Goal: Task Accomplishment & Management: Manage account settings

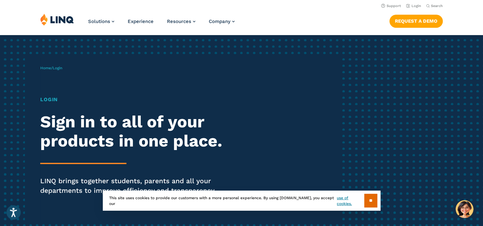
click at [78, 159] on div "Login Sign in to all of your products in one place. LINQ brings together studen…" at bounding box center [133, 154] width 186 height 117
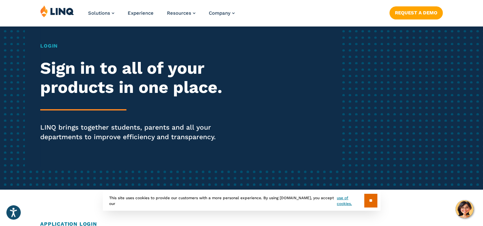
scroll to position [54, 0]
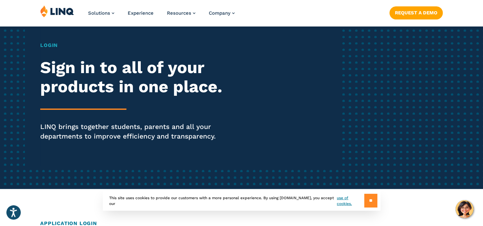
click at [366, 203] on input "**" at bounding box center [370, 201] width 13 height 14
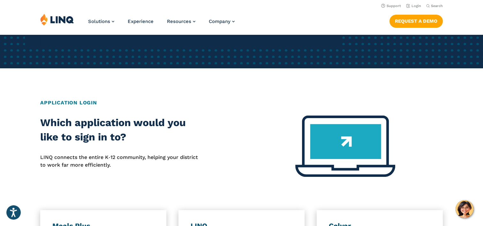
scroll to position [175, 0]
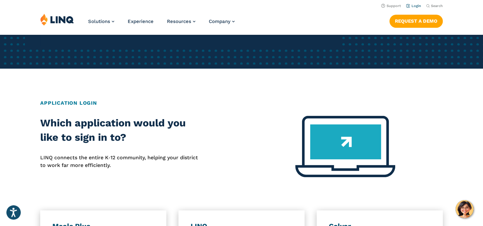
click at [418, 7] on link "Login" at bounding box center [413, 6] width 15 height 4
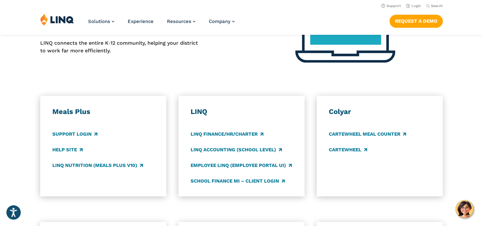
scroll to position [287, 0]
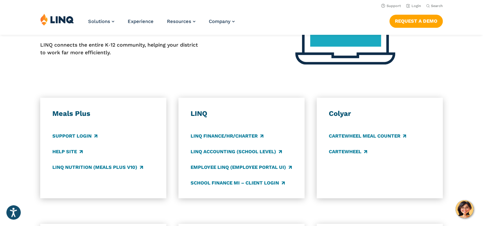
click at [82, 104] on div "Meals Plus Support Login Help Site LINQ Nutrition (Meals Plus v10)" at bounding box center [103, 148] width 126 height 101
click at [76, 135] on link "Support Login" at bounding box center [74, 135] width 45 height 7
